Goal: Check status: Check status

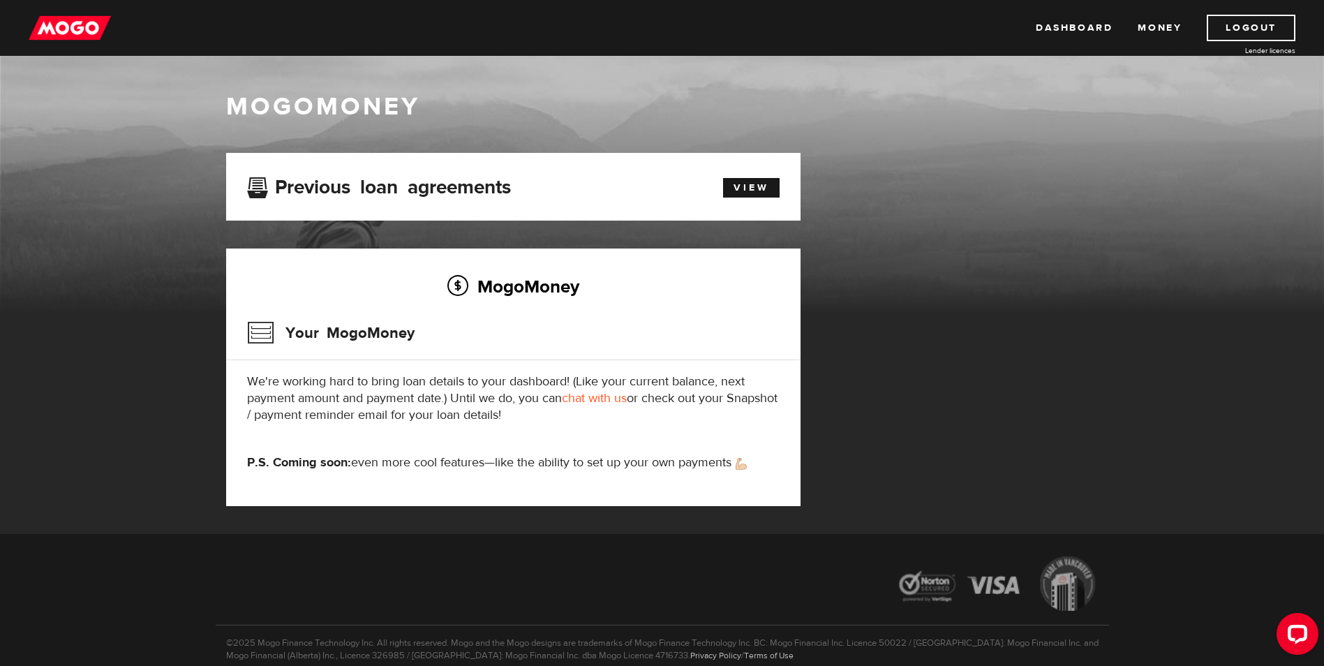
click at [725, 198] on div "Previous loan agreements View" at bounding box center [514, 187] width 554 height 26
click at [763, 191] on link "View" at bounding box center [751, 188] width 57 height 20
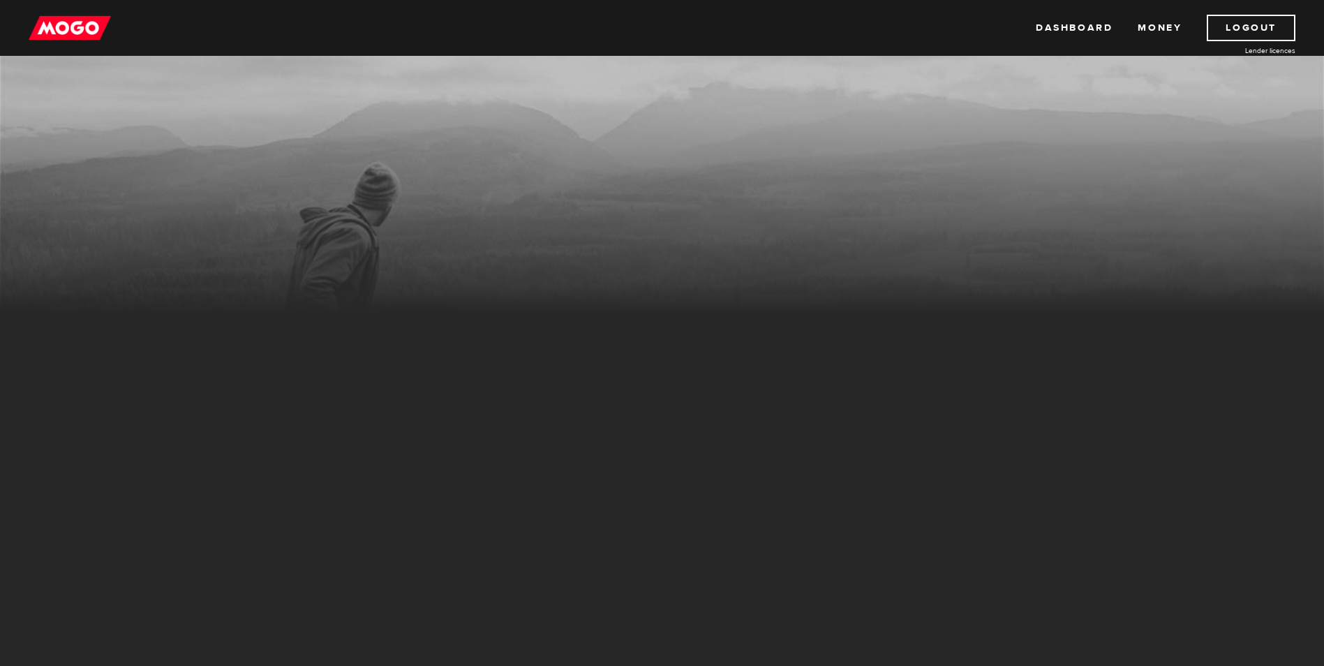
click at [96, 43] on div "Dashboard Money Logout Lender licences Dashboard Money Logout Lender licences" at bounding box center [662, 28] width 1324 height 56
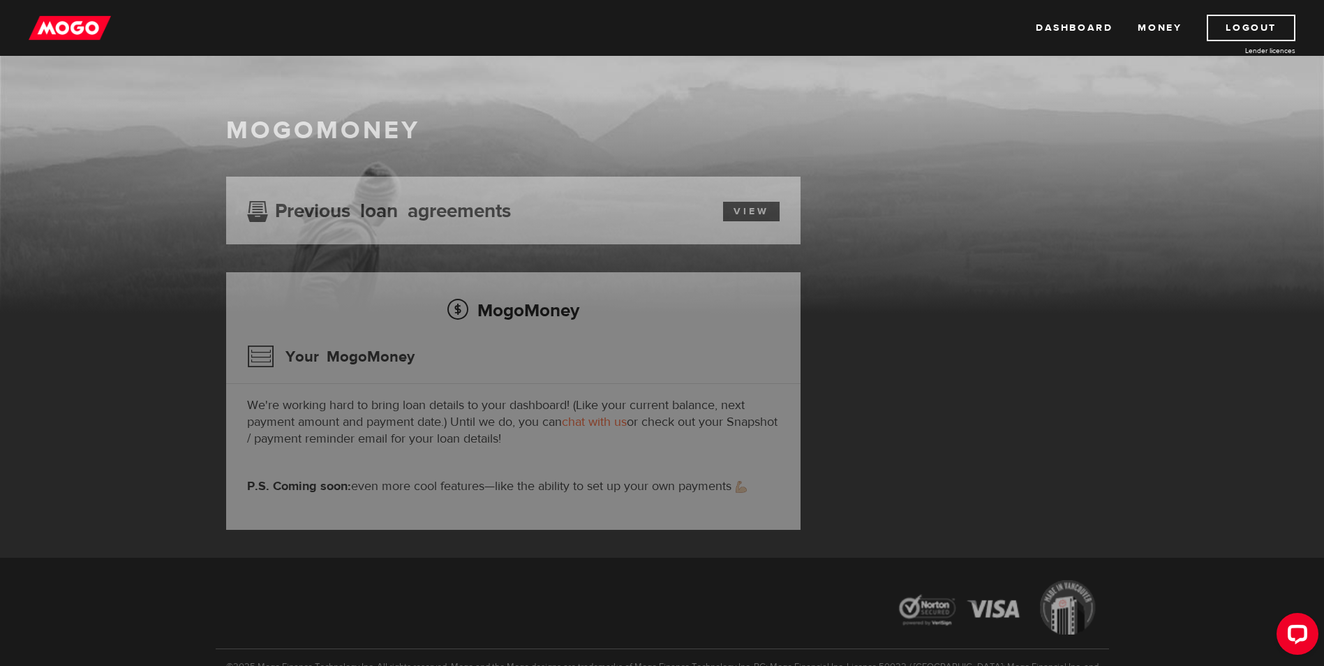
click at [91, 35] on img at bounding box center [70, 28] width 82 height 27
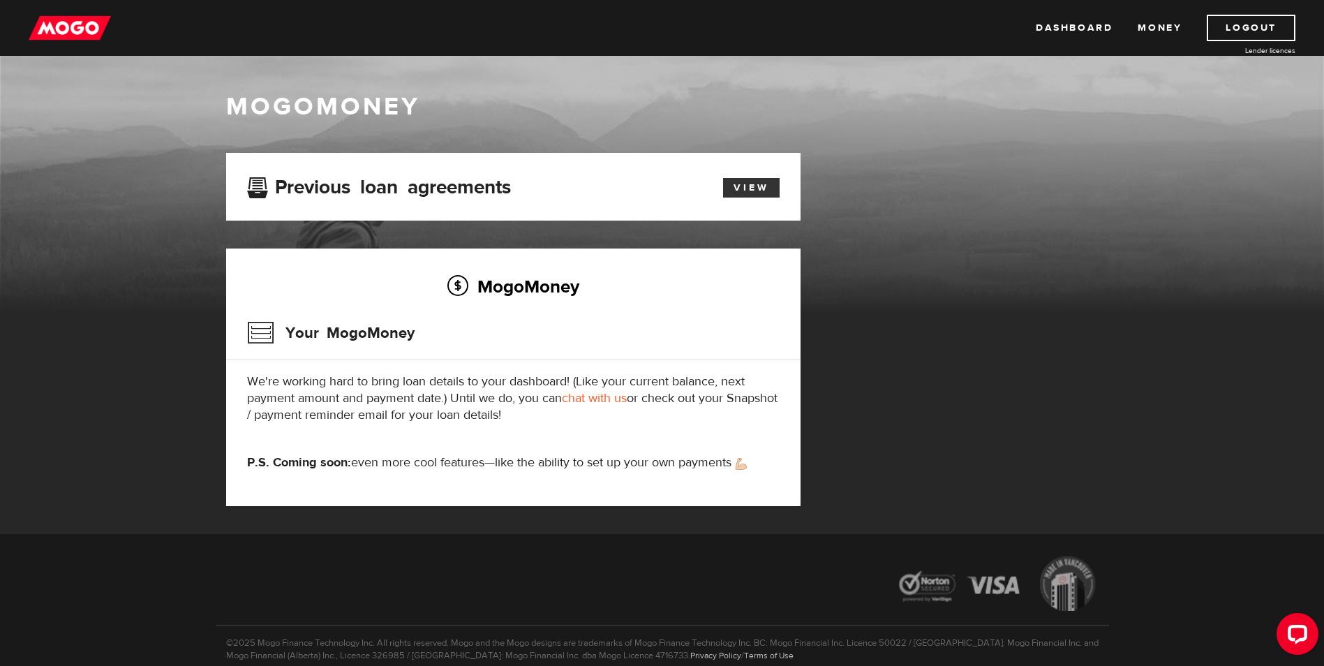
click at [774, 192] on link "View" at bounding box center [751, 188] width 57 height 20
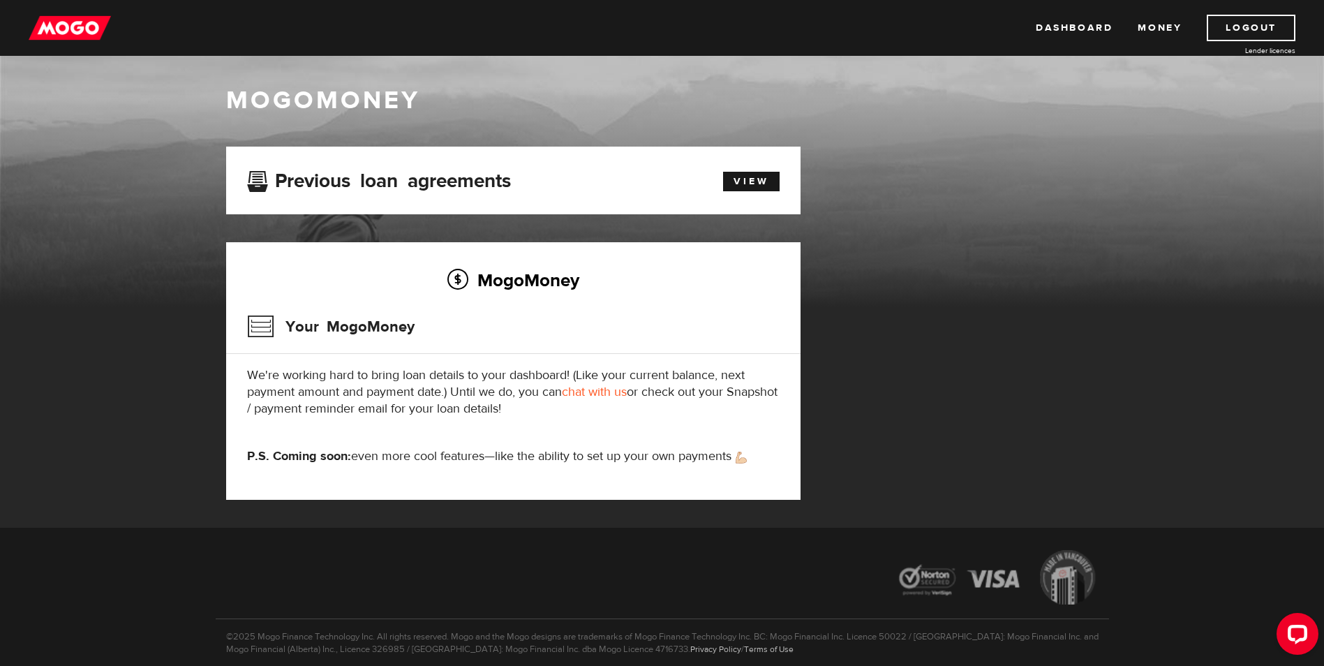
scroll to position [17, 0]
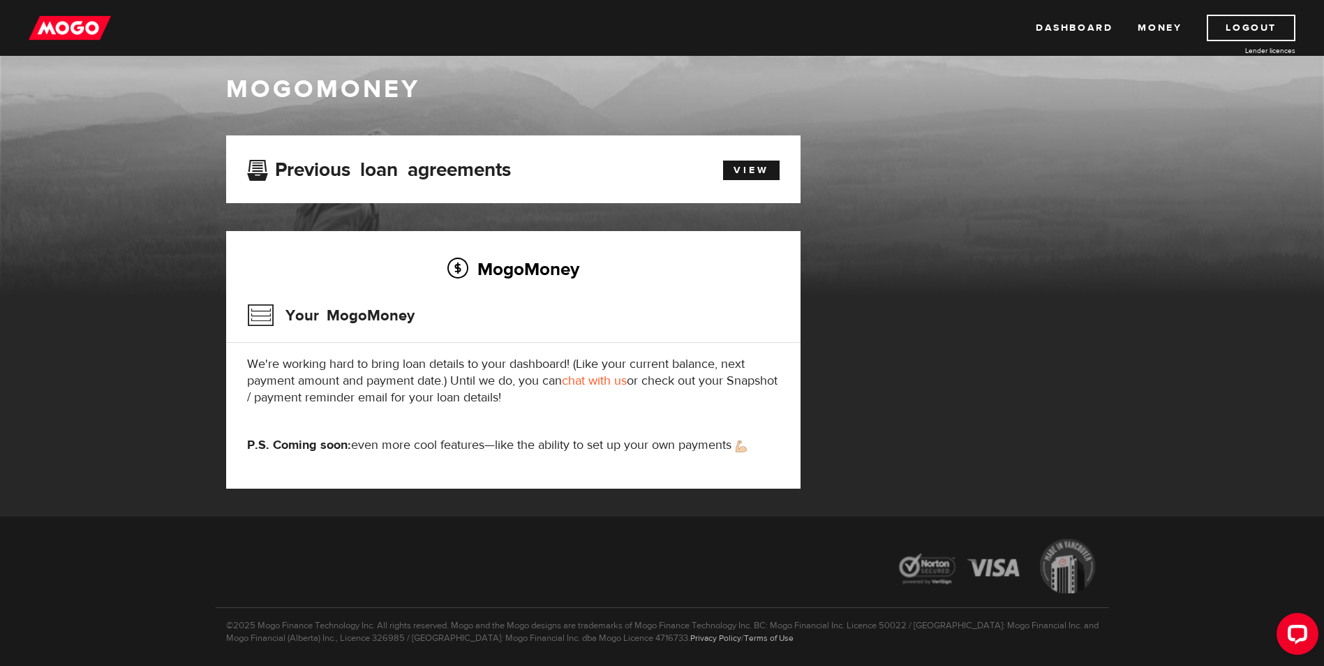
click at [1093, 14] on div "Dashboard Money Logout Lender licences Dashboard Money Logout Lender licences" at bounding box center [662, 28] width 1324 height 56
click at [1081, 23] on link "Dashboard" at bounding box center [1074, 28] width 77 height 27
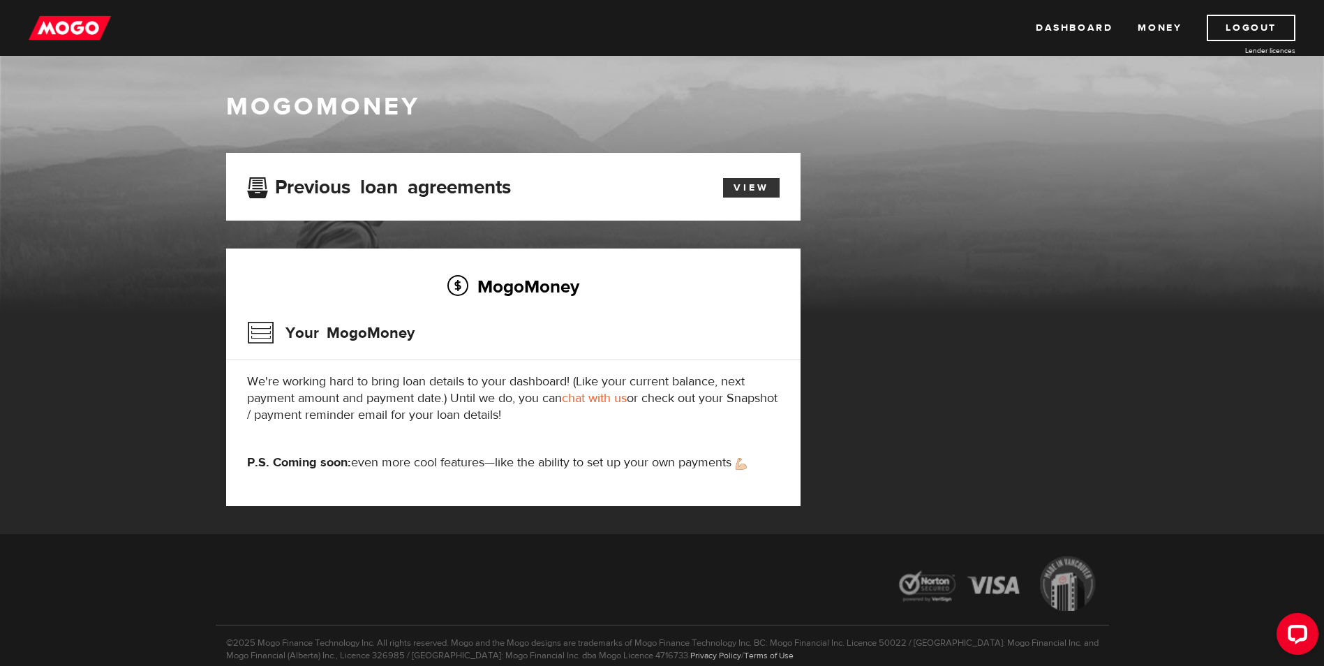
click at [757, 192] on link "View" at bounding box center [751, 188] width 57 height 20
click at [736, 470] on p "P.S. Coming soon: even more cool features—like the ability to set up your own p…" at bounding box center [513, 462] width 533 height 17
click at [750, 470] on p "P.S. Coming soon: even more cool features—like the ability to set up your own p…" at bounding box center [513, 462] width 533 height 17
click at [7, 1] on div "Dashboard Money Logout Lender licences Dashboard Money Logout Lender licences" at bounding box center [662, 28] width 1324 height 56
